Goal: Task Accomplishment & Management: Manage account settings

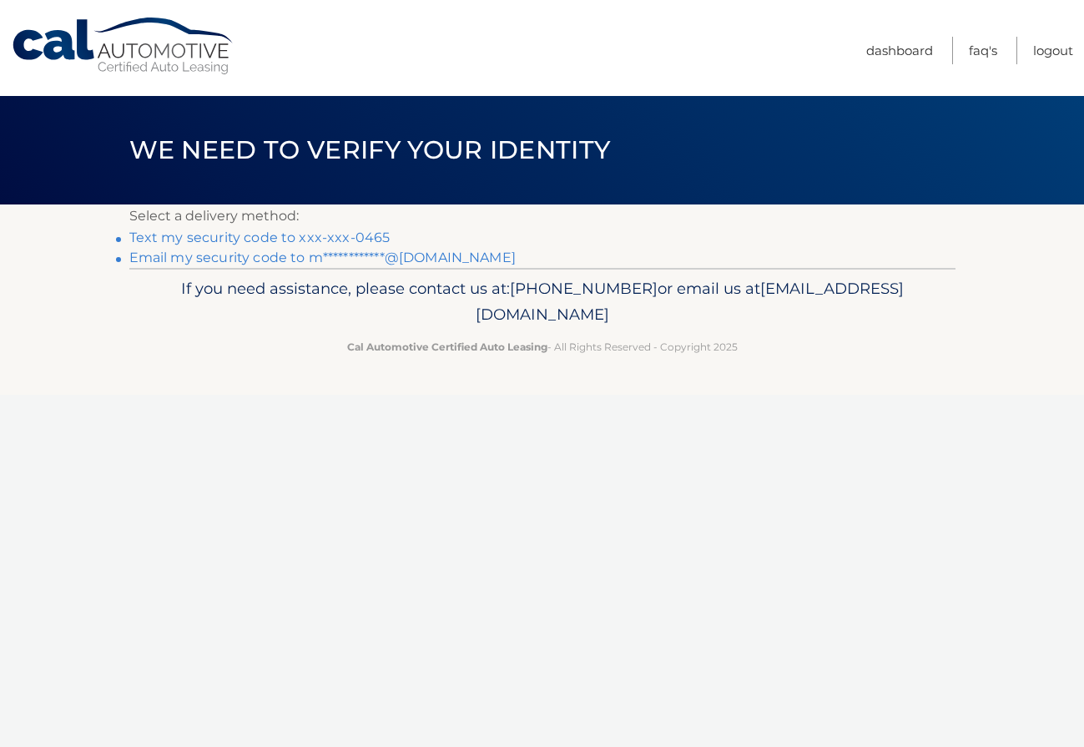
click at [267, 233] on link "Text my security code to xxx-xxx-0465" at bounding box center [259, 237] width 261 height 16
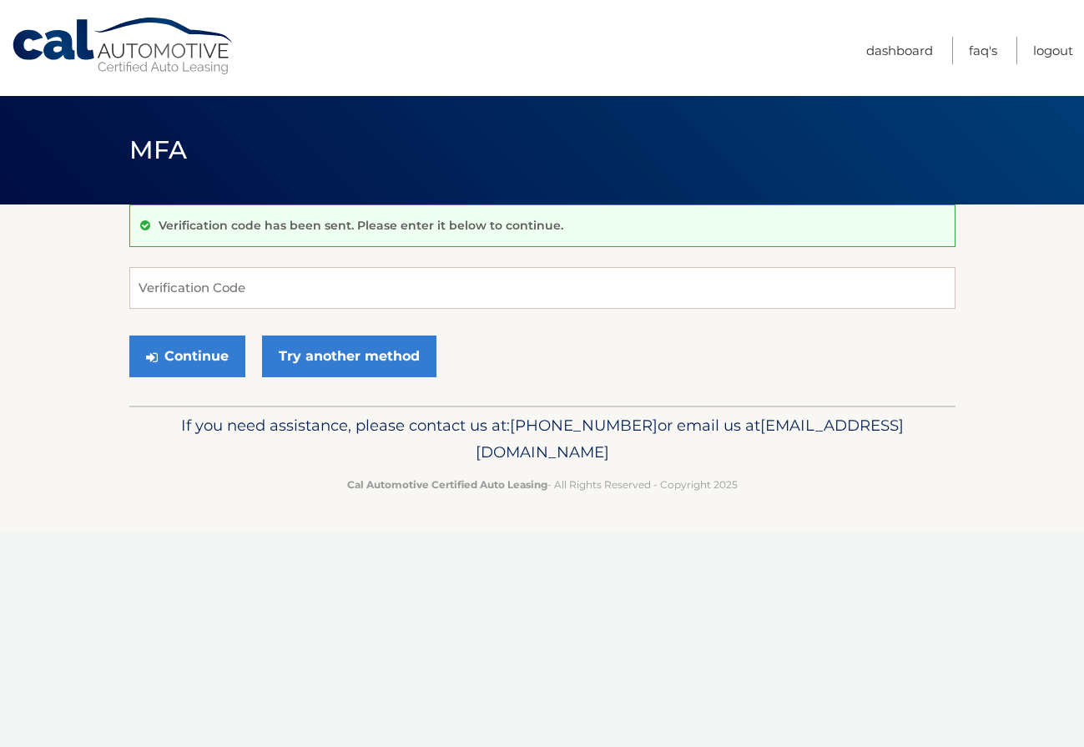
click at [266, 234] on div "Verification code has been sent. Please enter it below to continue." at bounding box center [542, 225] width 826 height 43
click at [262, 288] on input "Verification Code" at bounding box center [542, 288] width 826 height 42
type input "371022"
click at [199, 352] on button "Continue" at bounding box center [187, 356] width 116 height 42
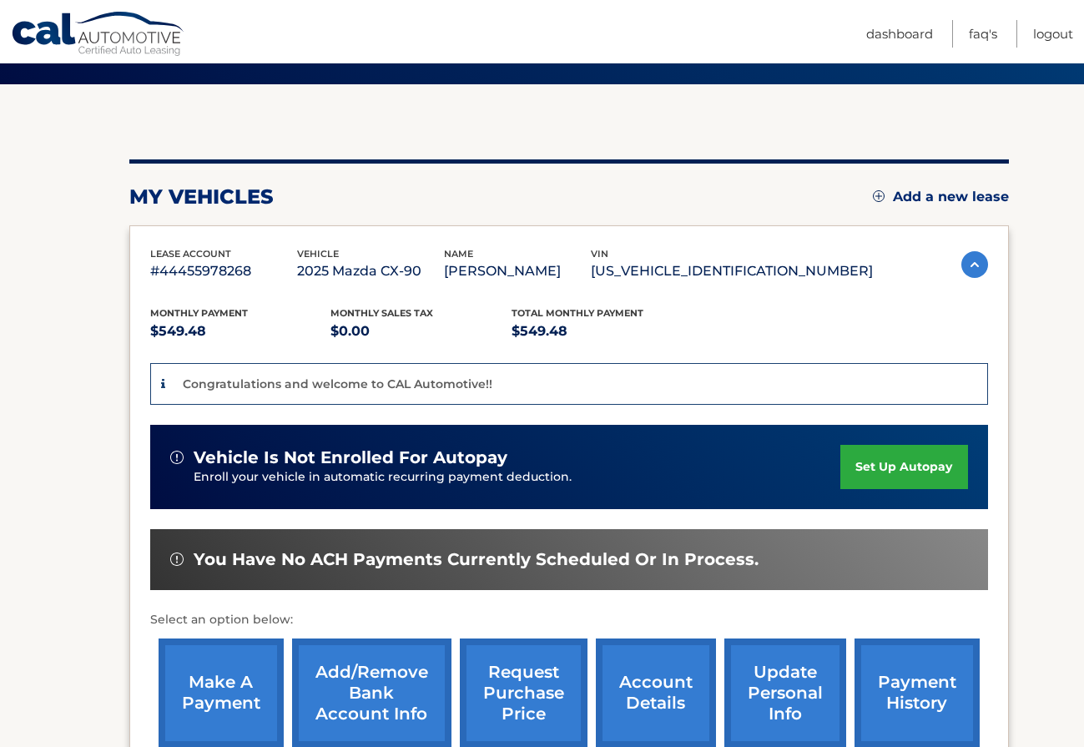
scroll to position [122, 0]
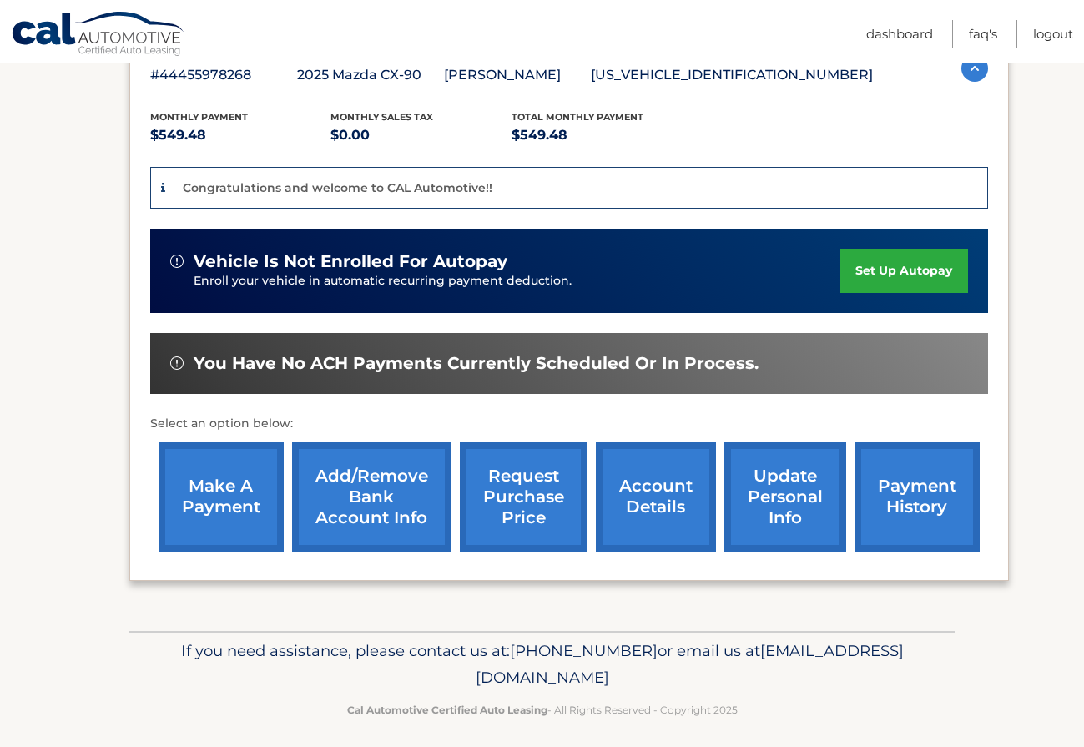
click at [872, 267] on link "set up autopay" at bounding box center [903, 271] width 127 height 44
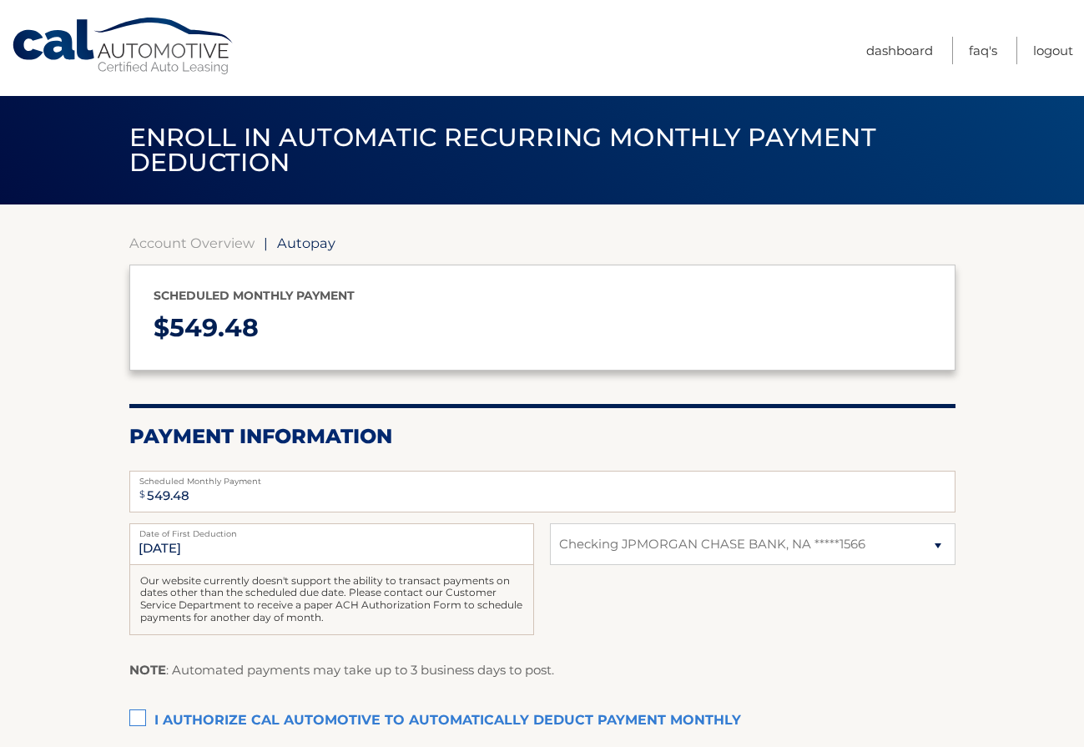
select select "MWU0ZDY4NzQtMTgxMi00ZWMxLTgwMDYtNTRjNzM2OTEwMzcy"
click at [1052, 53] on link "Logout" at bounding box center [1053, 51] width 40 height 28
